Goal: Transaction & Acquisition: Book appointment/travel/reservation

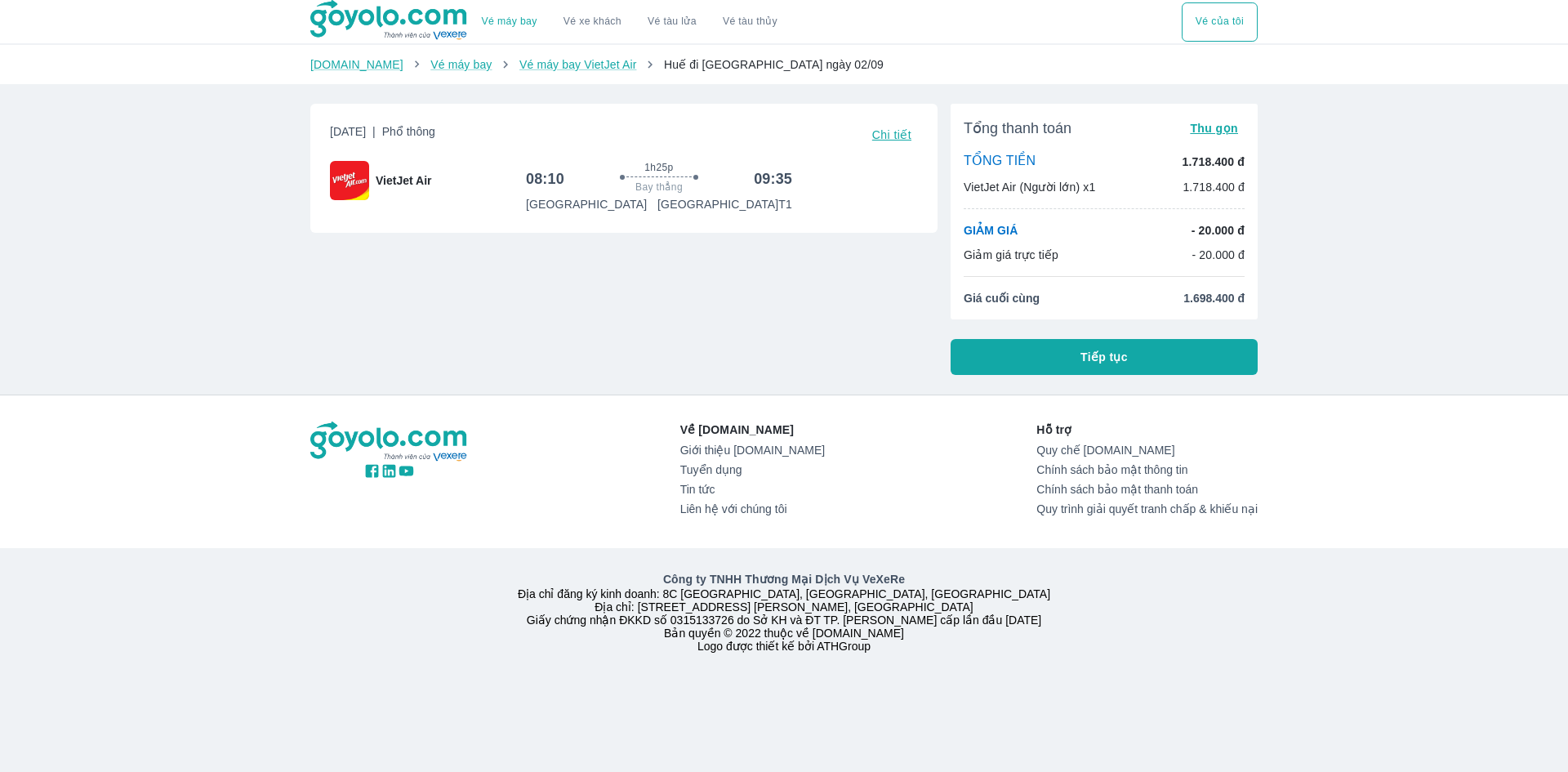
click at [1161, 369] on button "Tiếp tục" at bounding box center [1104, 356] width 307 height 36
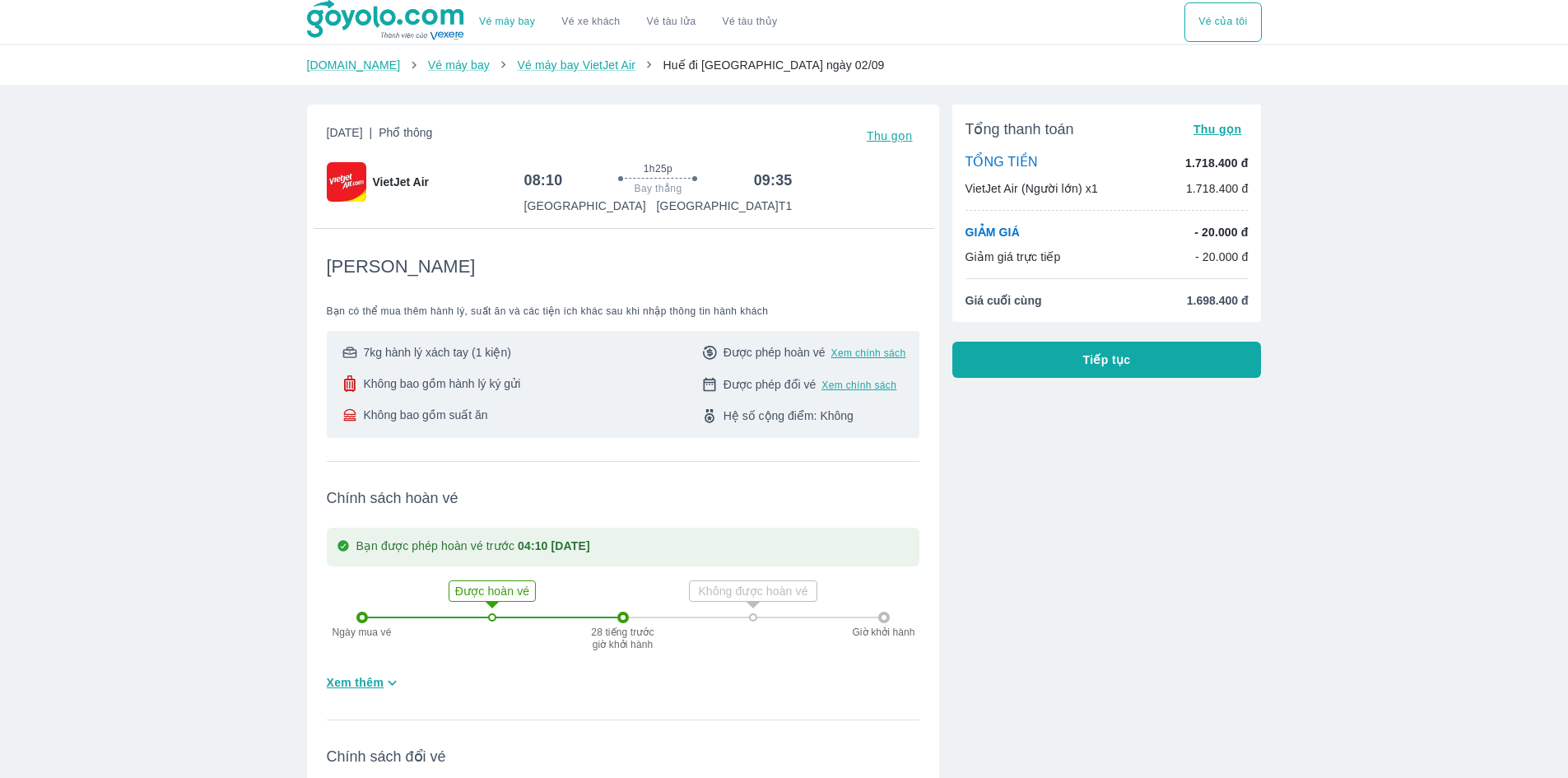
click at [386, 11] on img at bounding box center [386, 20] width 160 height 42
